Goal: Information Seeking & Learning: Check status

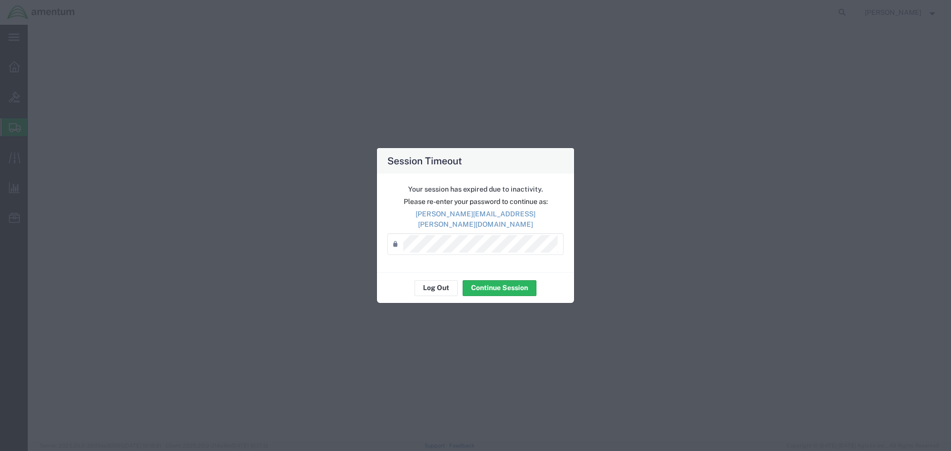
select select "2"
click at [869, 211] on div "Session Timeout Your session has expired due to inactivity. Please re-enter you…" at bounding box center [475, 225] width 951 height 451
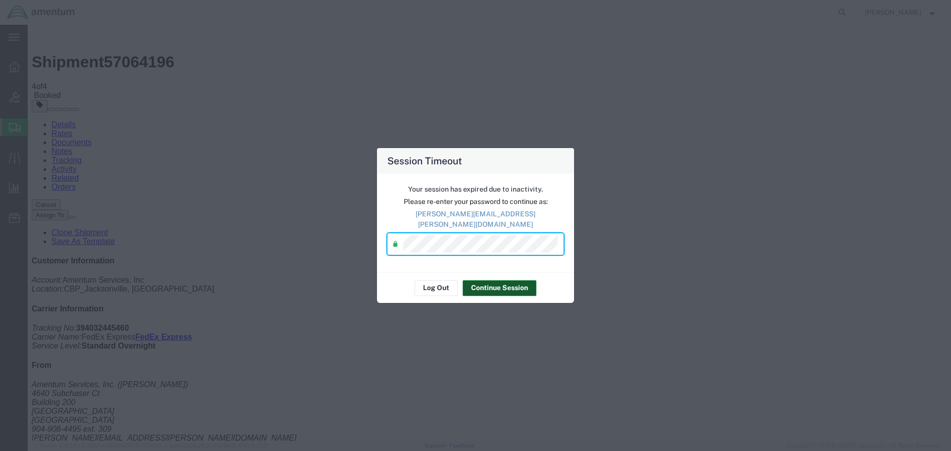
click at [507, 287] on button "Continue Session" at bounding box center [500, 288] width 74 height 16
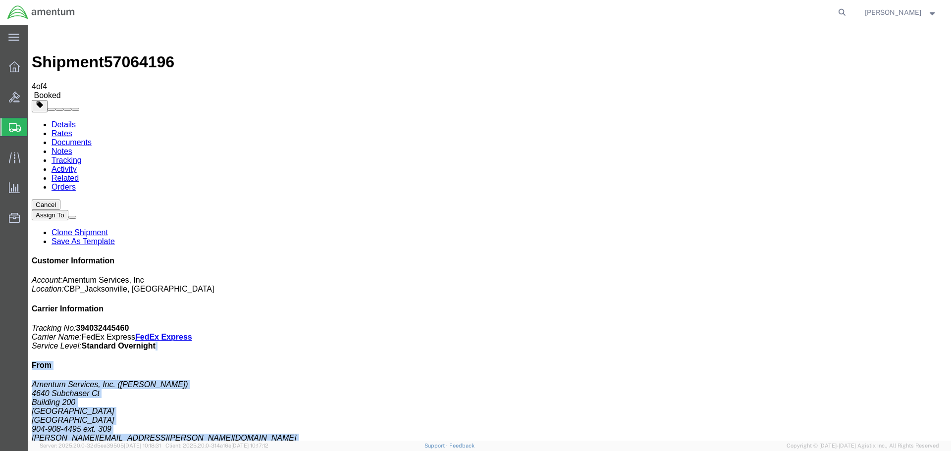
drag, startPoint x: 895, startPoint y: 176, endPoint x: 759, endPoint y: 147, distance: 138.8
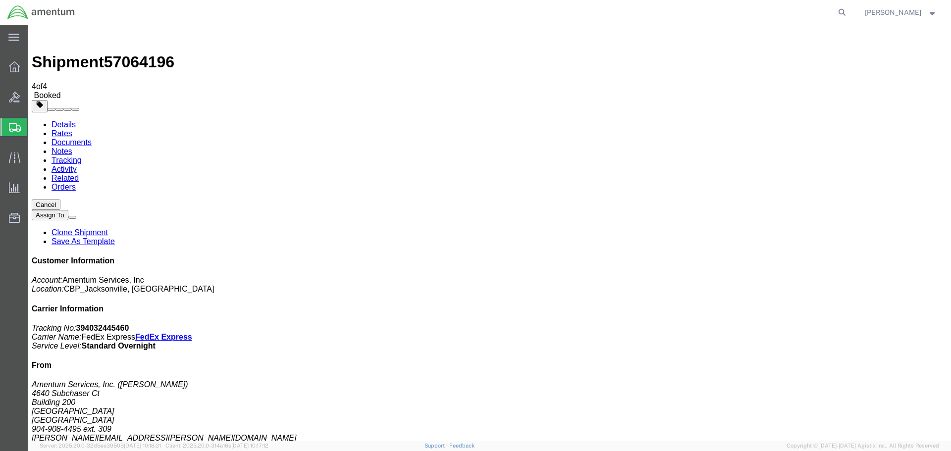
drag, startPoint x: 821, startPoint y: 144, endPoint x: 864, endPoint y: 145, distance: 43.6
click at [821, 257] on div "Customer Information Account: Amentum Services, Inc Location: CBP_Jacksonville,…" at bounding box center [489, 429] width 915 height 344
drag, startPoint x: 881, startPoint y: 170, endPoint x: 770, endPoint y: 155, distance: 112.0
click at [770, 257] on div "Customer Information Account: Amentum Services, Inc Location: CBP_Jacksonville,…" at bounding box center [489, 429] width 915 height 344
copy p "Tracking No: 394032445460 Carrier Name: FedEx Express FedEx Express Service Lev…"
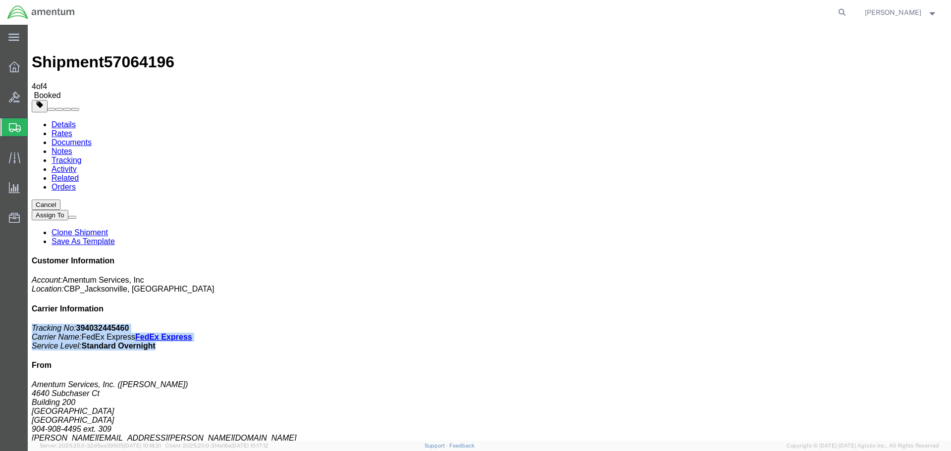
click at [886, 324] on p "Tracking No: 394032445460 Carrier Name: FedEx Express FedEx Express Service Lev…" at bounding box center [489, 337] width 915 height 27
click at [129, 324] on b "394032445460" at bounding box center [102, 328] width 53 height 8
copy b "394032445460"
